Goal: Navigation & Orientation: Find specific page/section

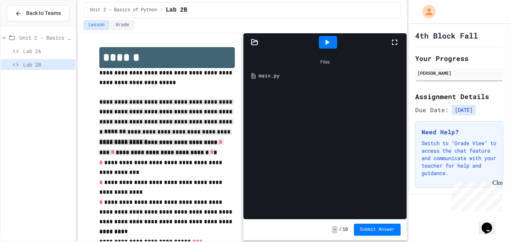
drag, startPoint x: 99, startPoint y: 101, endPoint x: 186, endPoint y: 153, distance: 101.8
click at [186, 153] on div "**********" at bounding box center [159, 191] width 151 height 303
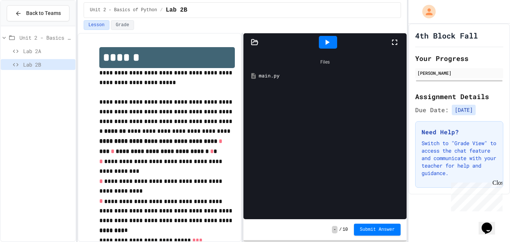
click at [159, 64] on h1 "******" at bounding box center [167, 57] width 136 height 21
